Goal: Find contact information: Find contact information

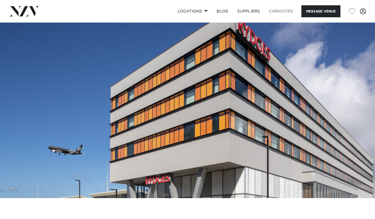
click at [282, 10] on link "Capacities" at bounding box center [280, 11] width 33 height 12
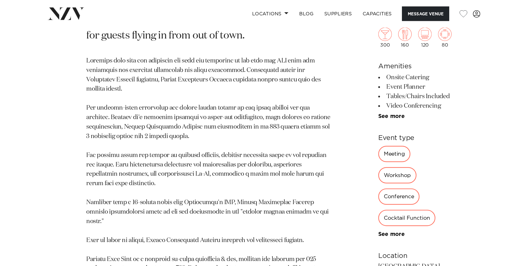
scroll to position [285, 0]
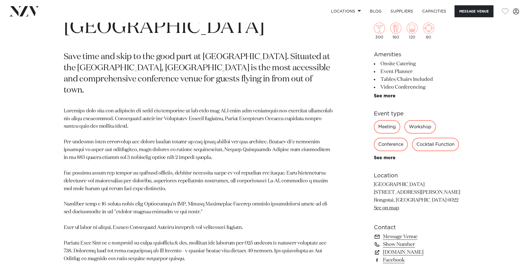
click at [374, 127] on div "Workshop" at bounding box center [420, 126] width 31 height 13
click at [374, 219] on link "Show Number" at bounding box center [419, 244] width 91 height 8
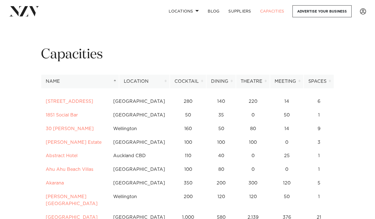
click at [5, 3] on nav "Locations [GEOGRAPHIC_DATA] [GEOGRAPHIC_DATA] [GEOGRAPHIC_DATA] [GEOGRAPHIC_DAT…" at bounding box center [187, 11] width 375 height 23
